Goal: Information Seeking & Learning: Learn about a topic

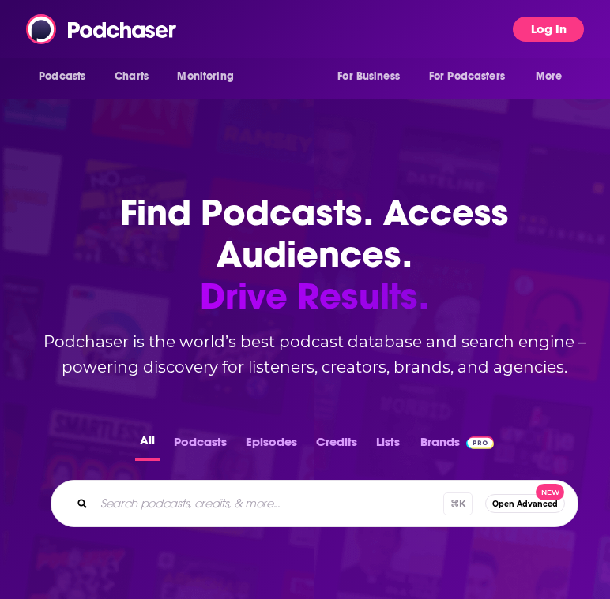
click at [549, 36] on button "Log In" at bounding box center [547, 29] width 71 height 25
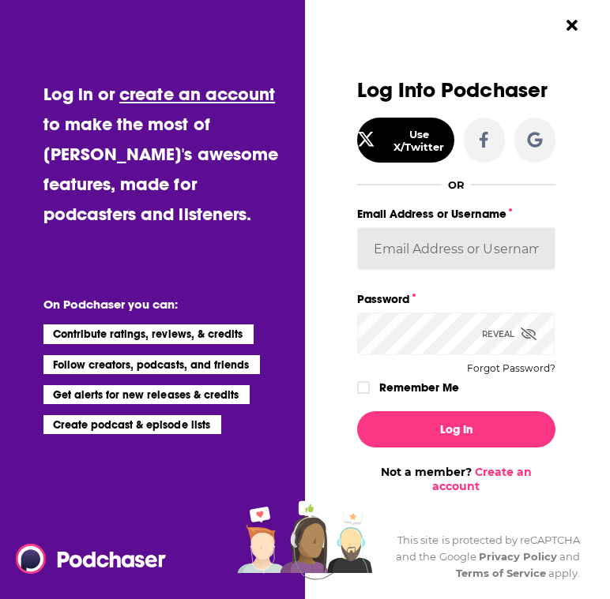
type input "[PERSON_NAME][EMAIL_ADDRESS][DOMAIN_NAME]"
click at [465, 256] on input "[PERSON_NAME][EMAIL_ADDRESS][DOMAIN_NAME]" at bounding box center [456, 248] width 198 height 43
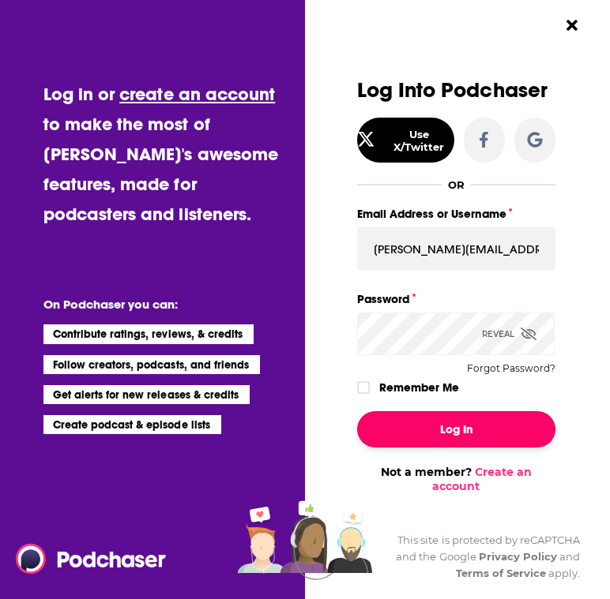
click at [424, 431] on button "Log In" at bounding box center [456, 429] width 198 height 36
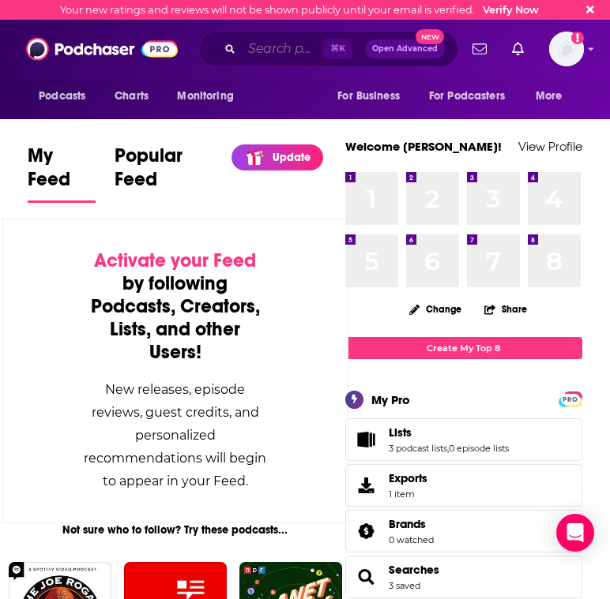
click at [261, 47] on input "Search podcasts, credits, & more..." at bounding box center [282, 48] width 81 height 25
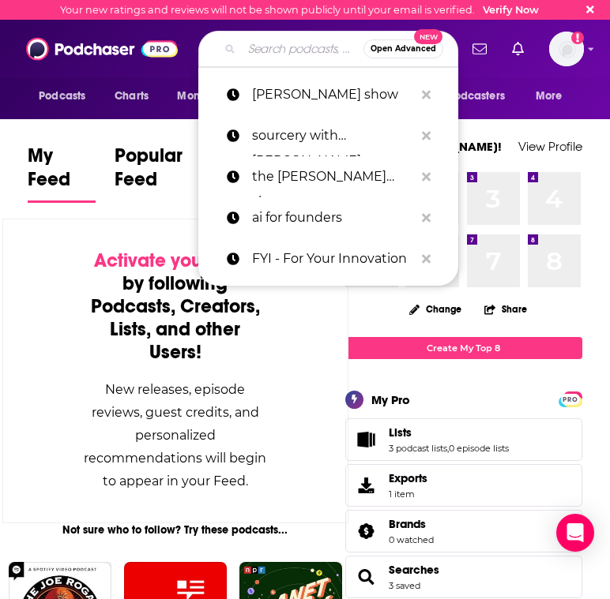
paste input "Uncapped with [PERSON_NAME]"
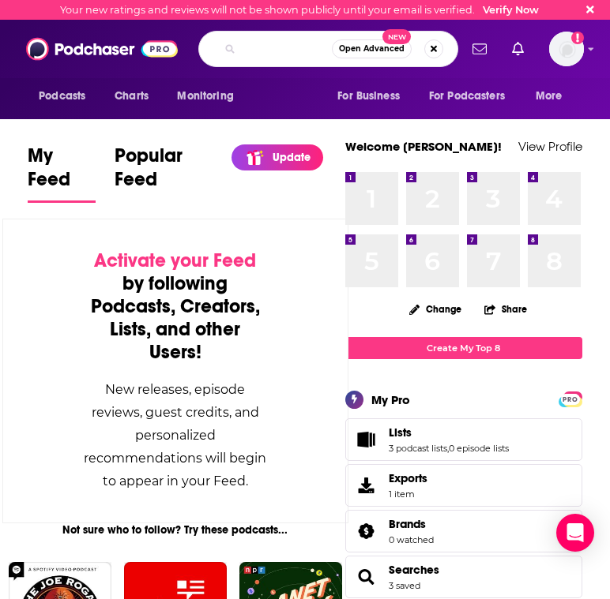
type input "Uncapped with [PERSON_NAME]"
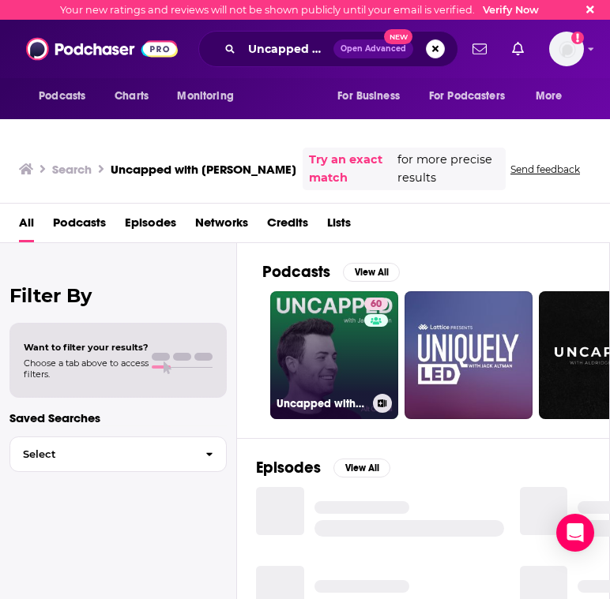
click at [348, 332] on link "60 Uncapped with [PERSON_NAME]" at bounding box center [334, 355] width 128 height 128
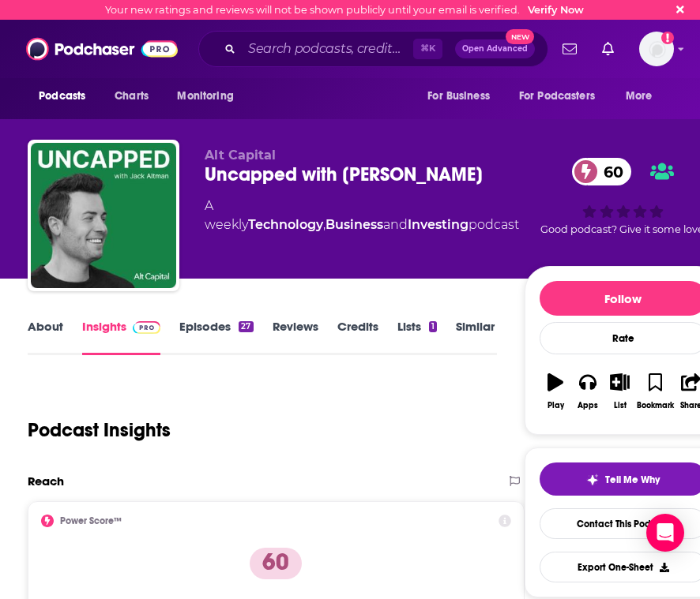
click at [32, 319] on link "About" at bounding box center [46, 337] width 36 height 36
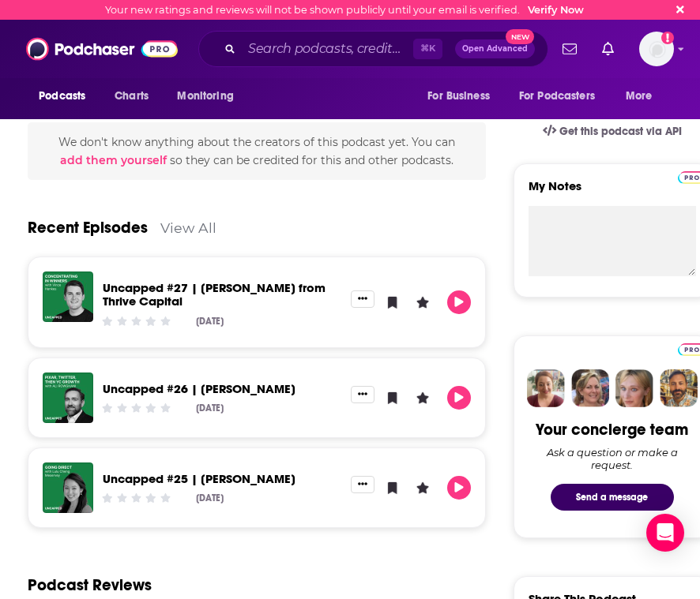
scroll to position [484, 0]
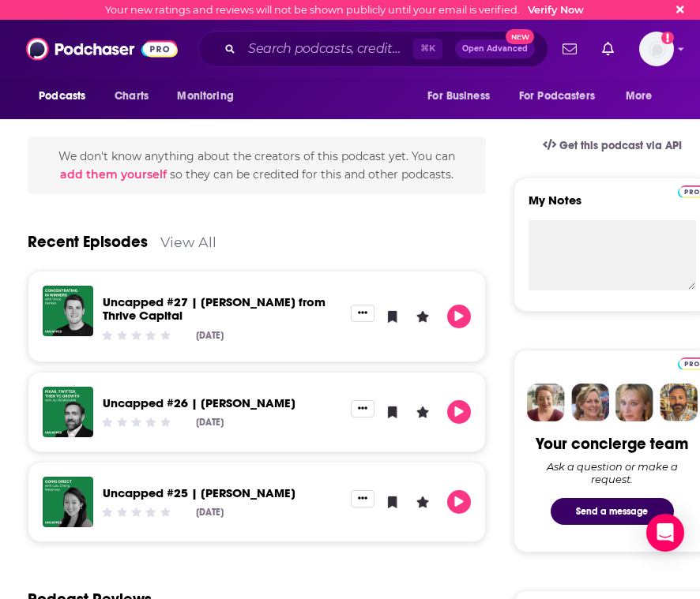
click at [173, 234] on link "View All" at bounding box center [188, 242] width 56 height 17
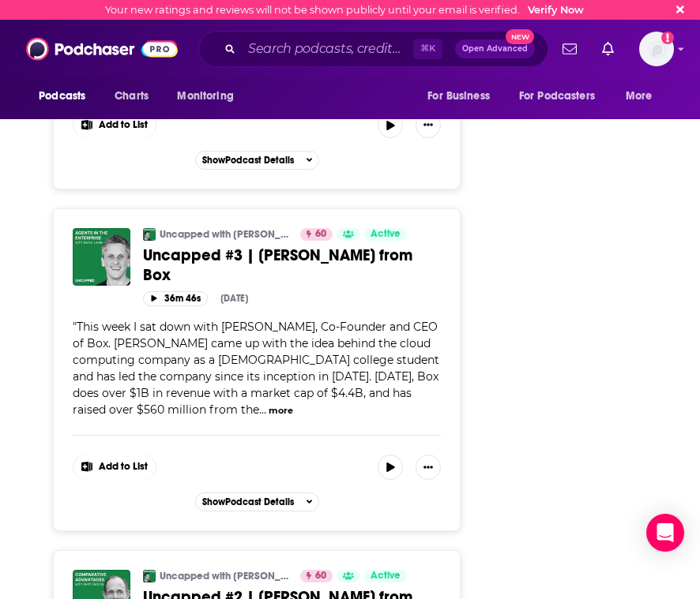
scroll to position [7924, 0]
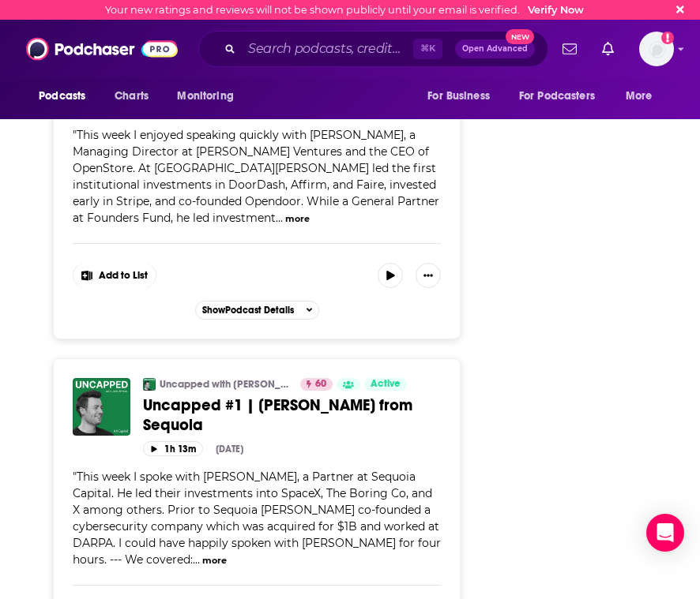
click at [212, 470] on span "This week I spoke with [PERSON_NAME], a Partner at Sequoia Capital. He led thei…" at bounding box center [257, 518] width 368 height 97
copy span "[PERSON_NAME], a Partner at Sequoia Capital"
drag, startPoint x: 206, startPoint y: 377, endPoint x: 111, endPoint y: 392, distance: 96.8
click at [111, 470] on span "This week I spoke with [PERSON_NAME], a Partner at Sequoia Capital. He led thei…" at bounding box center [257, 518] width 368 height 97
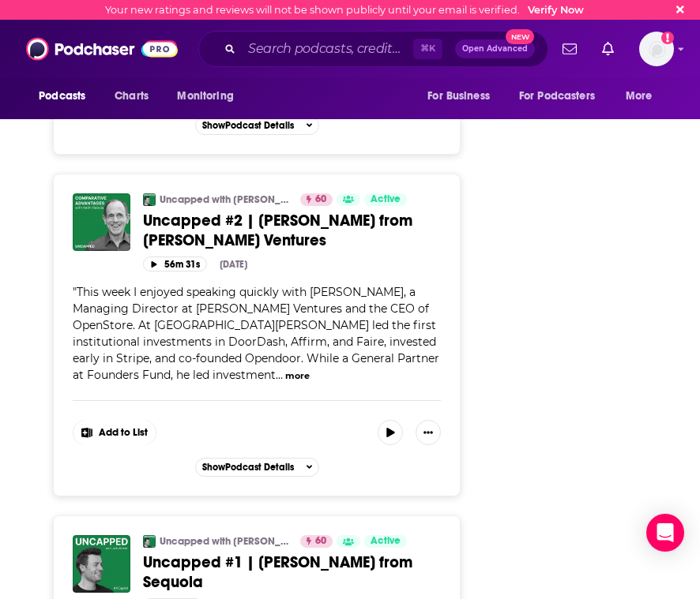
scroll to position [7711, 0]
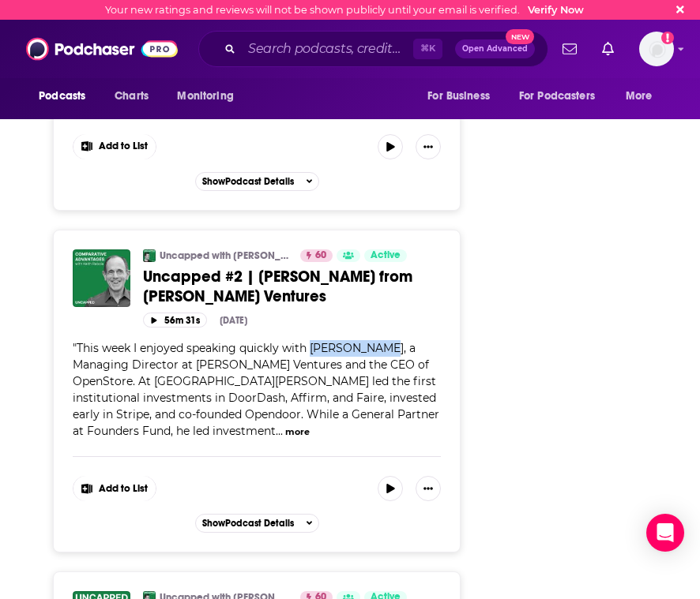
drag, startPoint x: 312, startPoint y: 242, endPoint x: 379, endPoint y: 246, distance: 67.2
click at [379, 341] on span "This week I enjoyed speaking quickly with [PERSON_NAME], a Managing Director at…" at bounding box center [256, 389] width 366 height 97
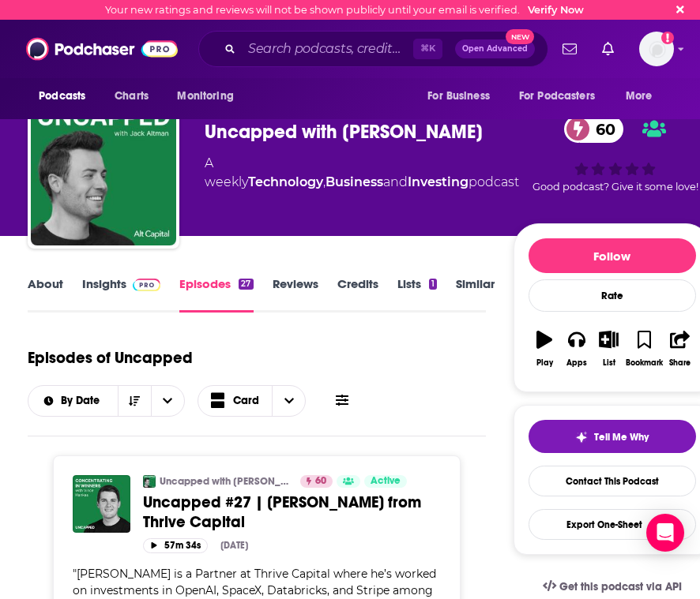
scroll to position [0, 0]
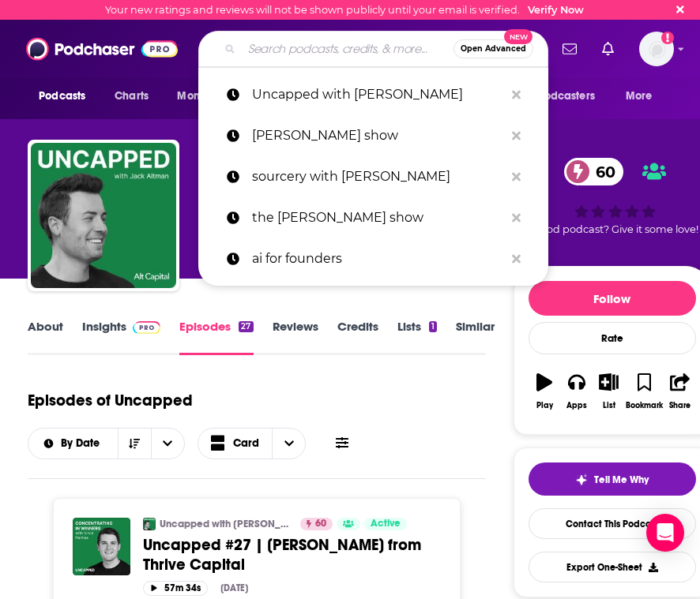
click at [338, 56] on input "Search podcasts, credits, & more..." at bounding box center [348, 48] width 212 height 25
paste input "So Money with [PERSON_NAME]"
type input "So Money with [PERSON_NAME]"
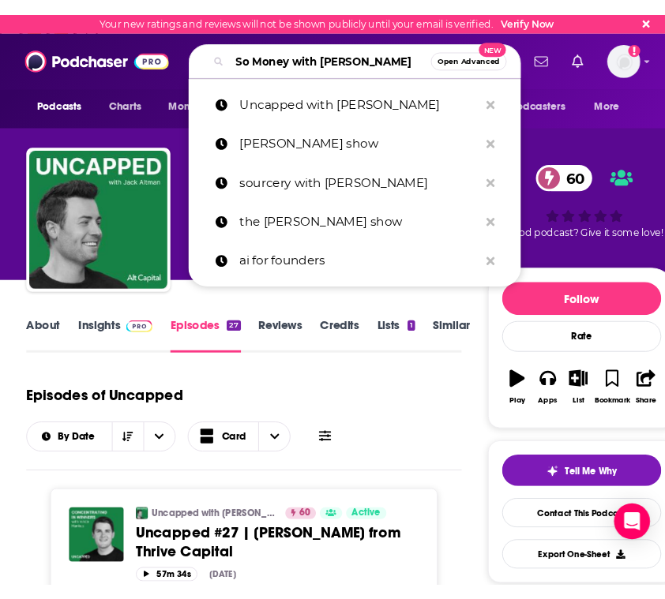
scroll to position [0, 15]
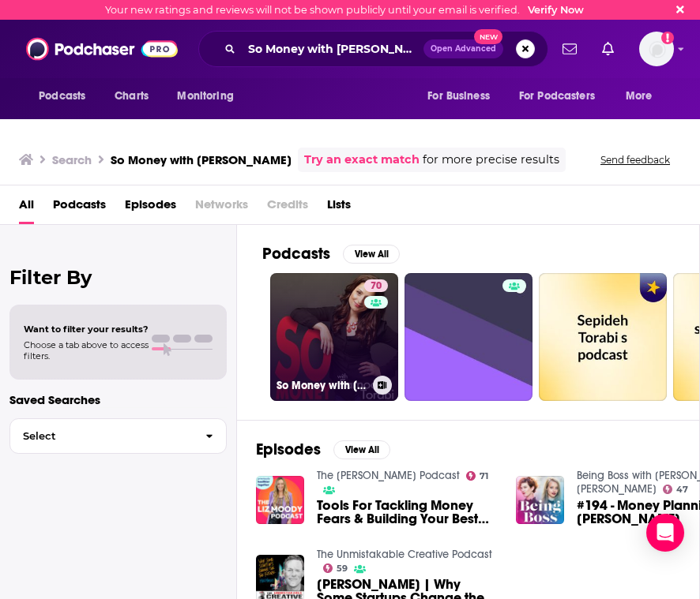
click at [342, 309] on link "70 So Money with [PERSON_NAME]" at bounding box center [334, 337] width 128 height 128
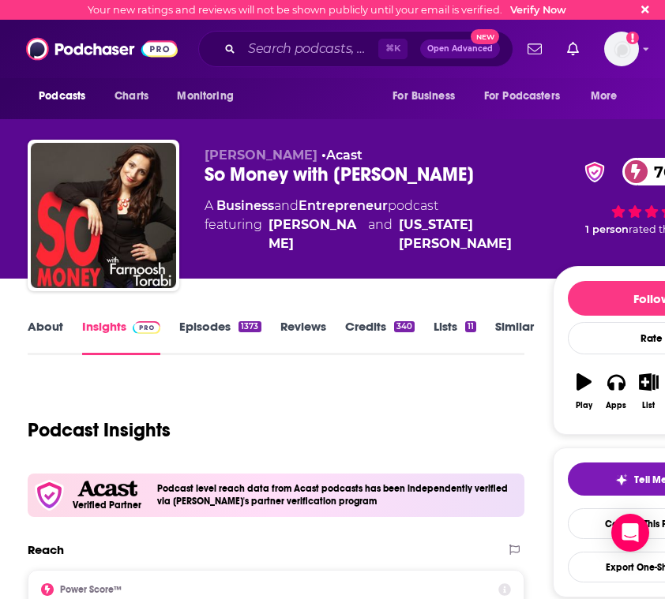
click at [208, 319] on link "Episodes 1373" at bounding box center [219, 337] width 81 height 36
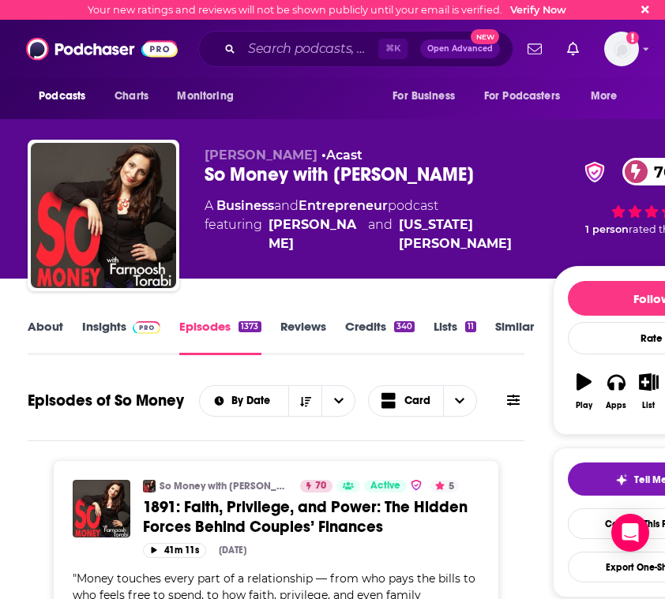
click at [208, 163] on div "So Money with [PERSON_NAME] 70" at bounding box center [378, 175] width 348 height 24
copy h2 "So Money with [PERSON_NAME]"
drag, startPoint x: 204, startPoint y: 139, endPoint x: 480, endPoint y: 152, distance: 276.6
click at [480, 152] on div "[PERSON_NAME] • Acast So Money with [PERSON_NAME] 70 A Business and Entrepreneu…" at bounding box center [389, 219] width 722 height 158
click at [337, 396] on icon "open menu" at bounding box center [338, 401] width 9 height 11
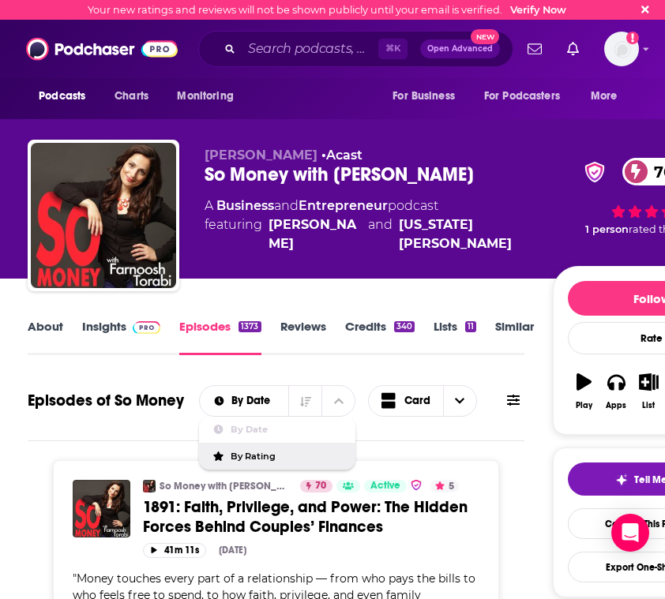
click at [274, 452] on span "By Rating" at bounding box center [287, 456] width 112 height 9
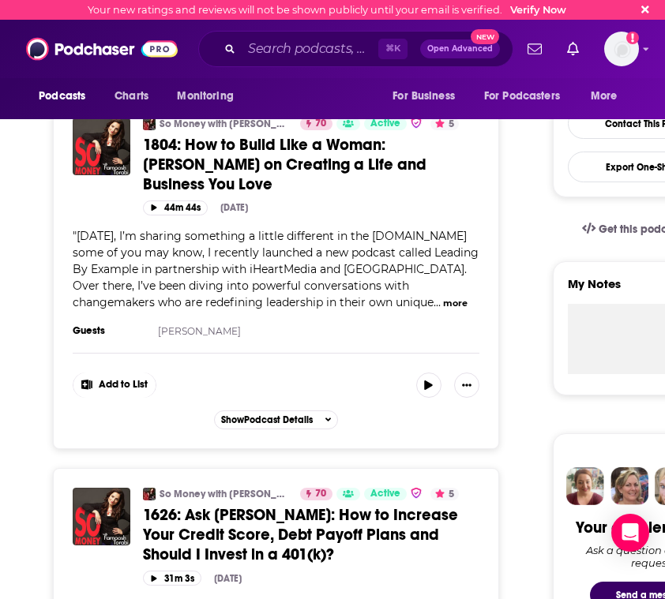
scroll to position [245, 0]
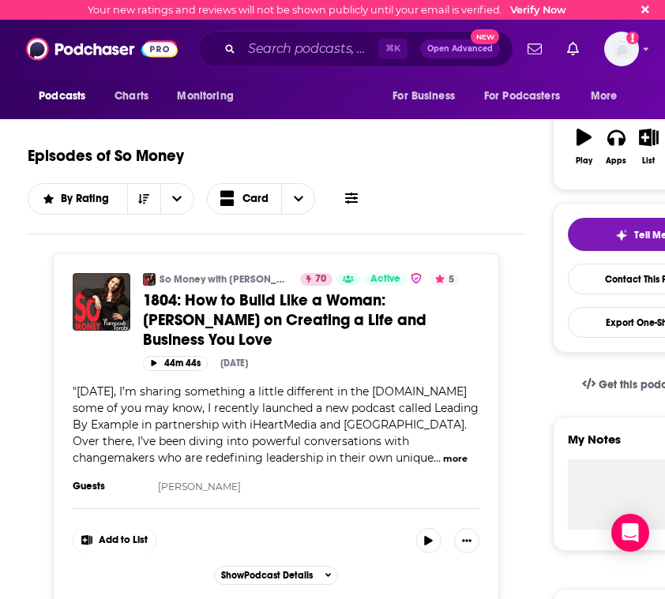
drag, startPoint x: 247, startPoint y: 452, endPoint x: 155, endPoint y: 452, distance: 92.4
click at [155, 477] on div "Categories Business + 2 Guests [PERSON_NAME] Add to List Show Podcast Details" at bounding box center [276, 531] width 407 height 108
copy link "[PERSON_NAME]"
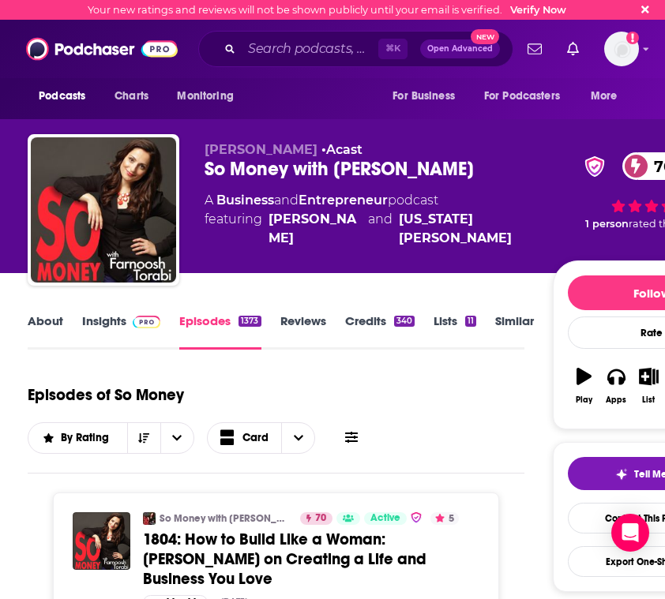
scroll to position [0, 0]
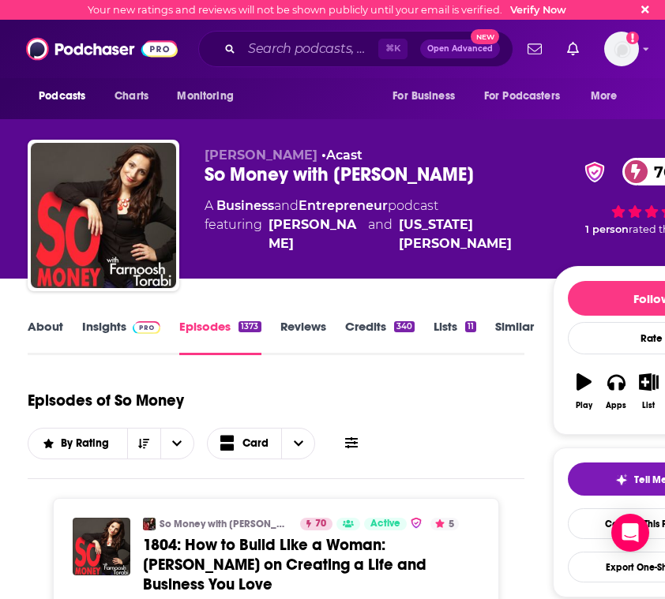
click at [222, 319] on link "Episodes 1373" at bounding box center [219, 337] width 81 height 36
click at [177, 438] on icon "open menu" at bounding box center [176, 443] width 9 height 11
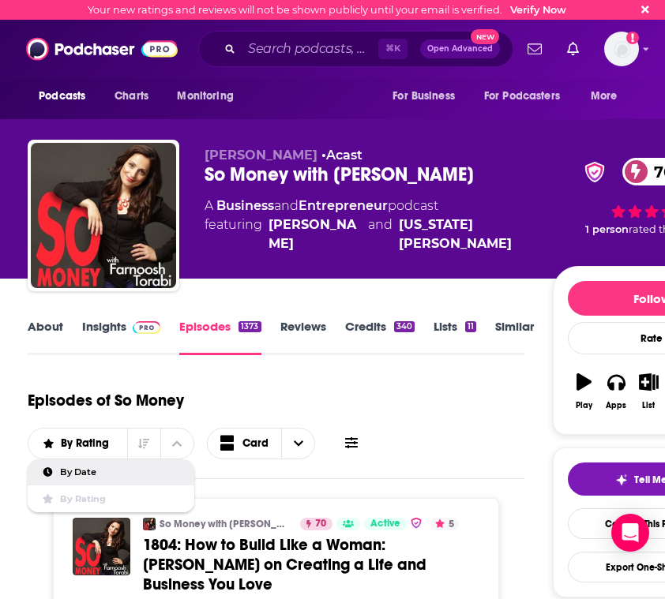
click at [141, 468] on span "By Date" at bounding box center [121, 472] width 122 height 9
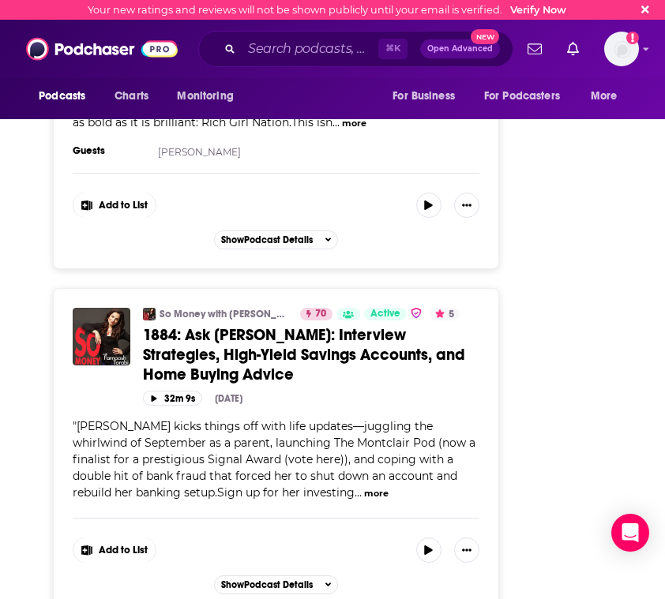
scroll to position [1716, 0]
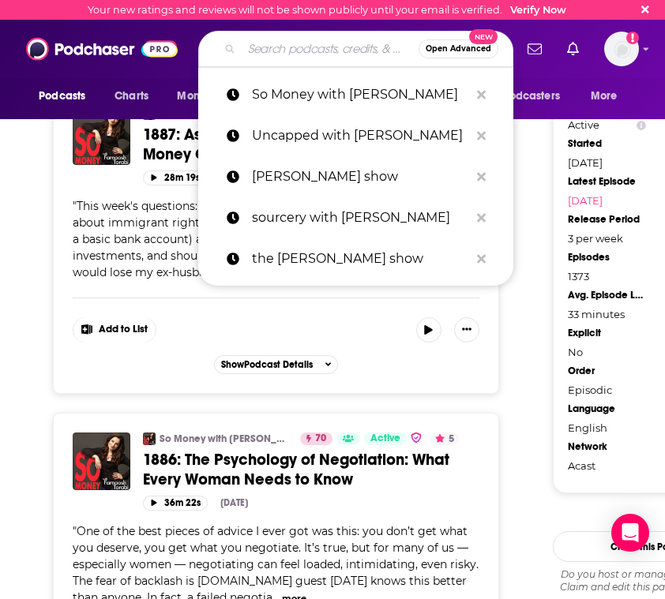
click at [306, 48] on input "Search podcasts, credits, & more..." at bounding box center [330, 48] width 177 height 25
paste input "Young And Profiting with [PERSON_NAME]"
type input "Young And Profiting with [PERSON_NAME]"
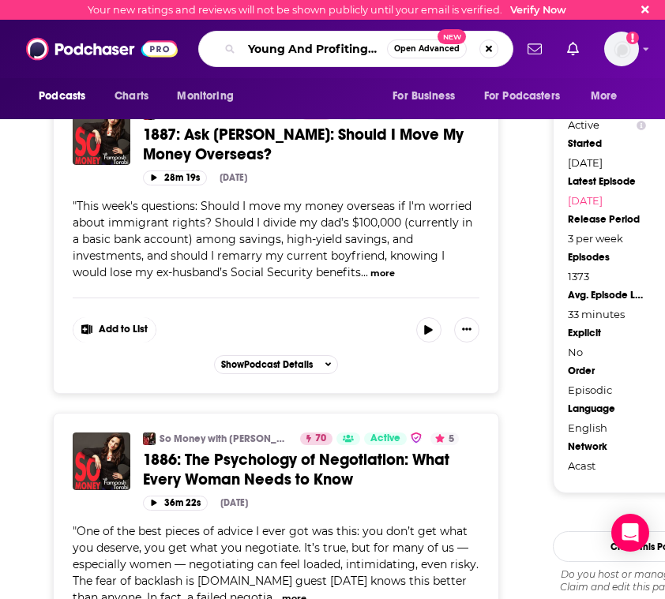
scroll to position [0, 76]
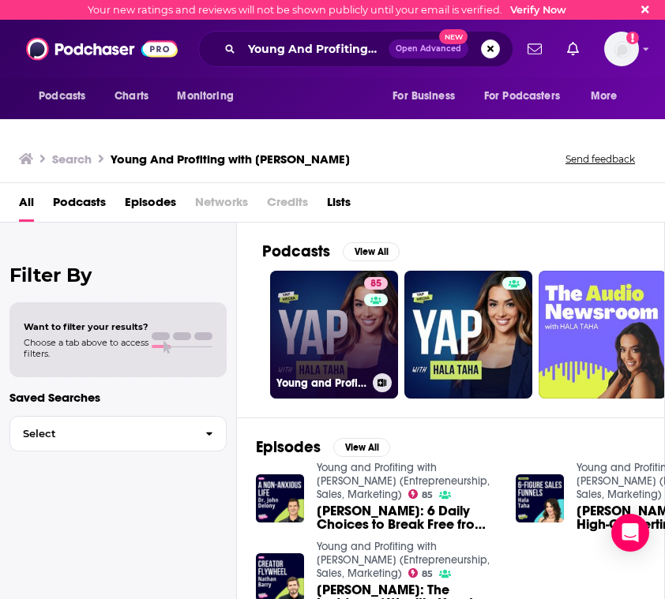
click at [342, 306] on link "85 Young and Profiting with [PERSON_NAME] (Entrepreneurship, Sales, Marketing)" at bounding box center [334, 335] width 128 height 128
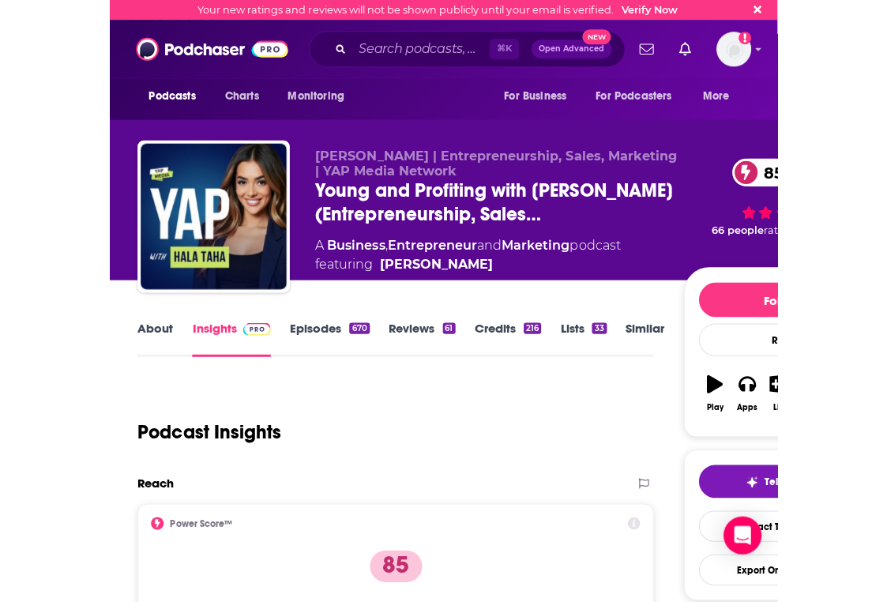
scroll to position [6, 0]
